Goal: Book appointment/travel/reservation

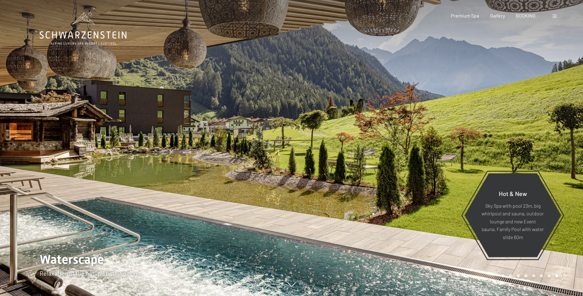
click at [554, 17] on span at bounding box center [555, 16] width 4 height 3
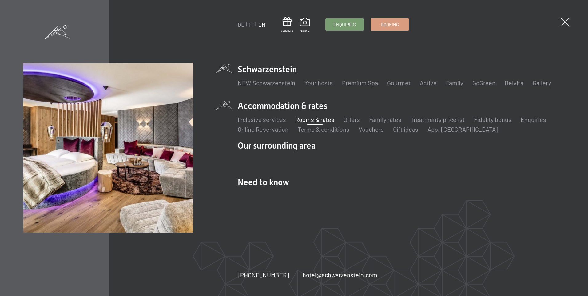
click at [313, 118] on link "Rooms & rates" at bounding box center [314, 119] width 39 height 7
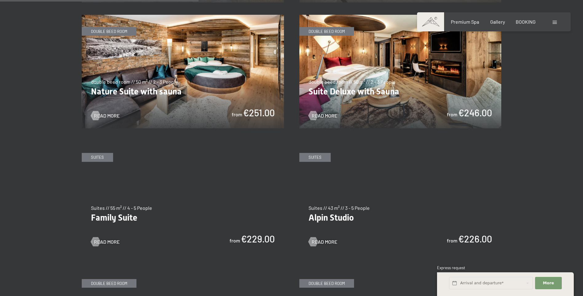
scroll to position [645, 0]
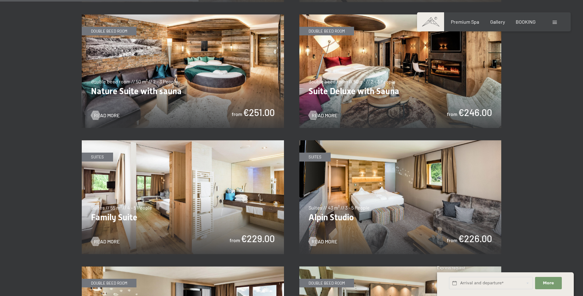
click at [405, 184] on img at bounding box center [400, 197] width 202 height 114
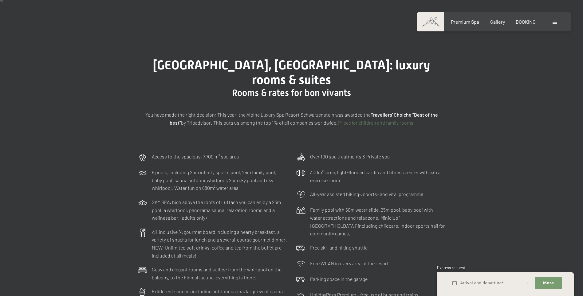
scroll to position [0, 0]
